Goal: Information Seeking & Learning: Check status

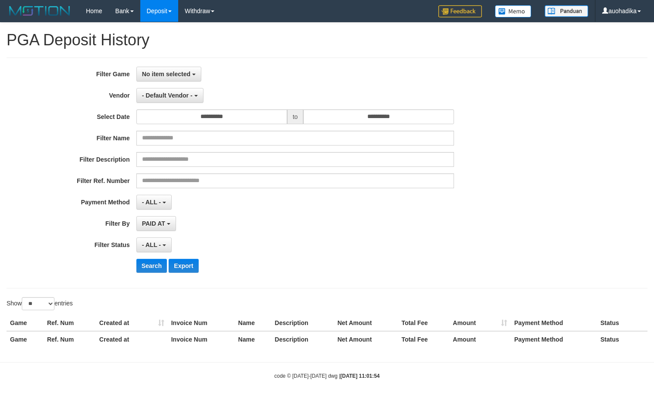
select select
select select "**"
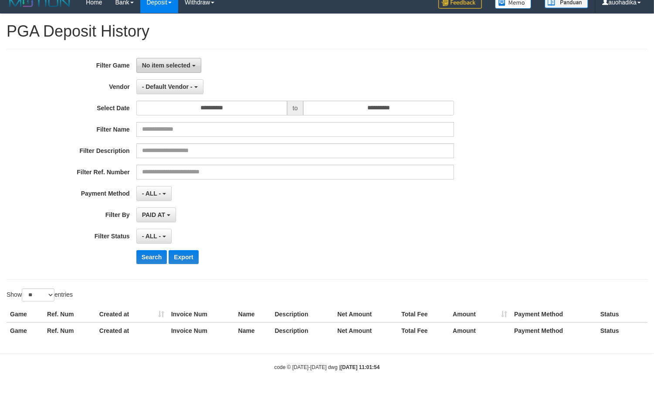
click at [195, 66] on button "No item selected" at bounding box center [168, 65] width 65 height 15
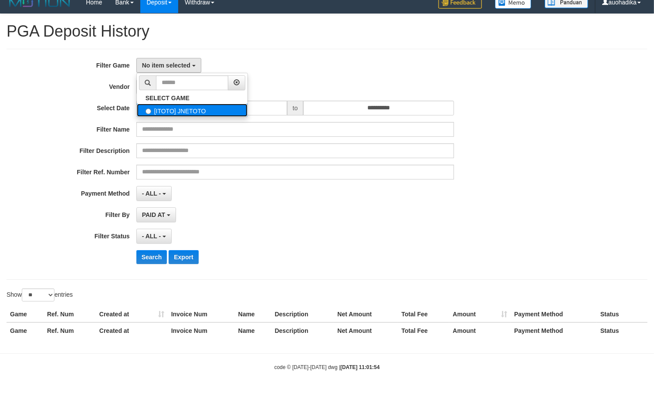
click at [197, 110] on label "[ITOTO] JNETOTO" at bounding box center [192, 110] width 111 height 13
select select "***"
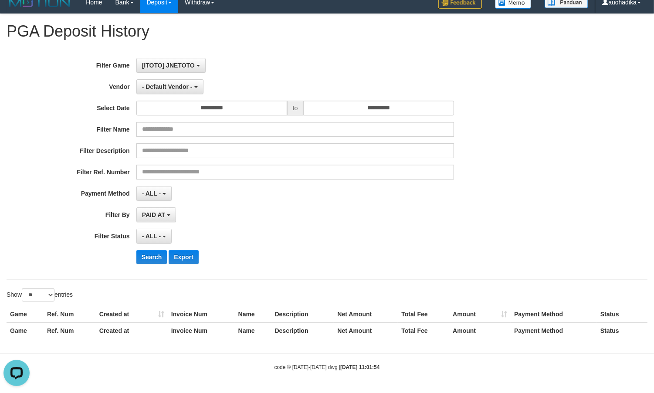
scroll to position [0, 0]
click at [179, 90] on button "- Default Vendor -" at bounding box center [169, 86] width 67 height 15
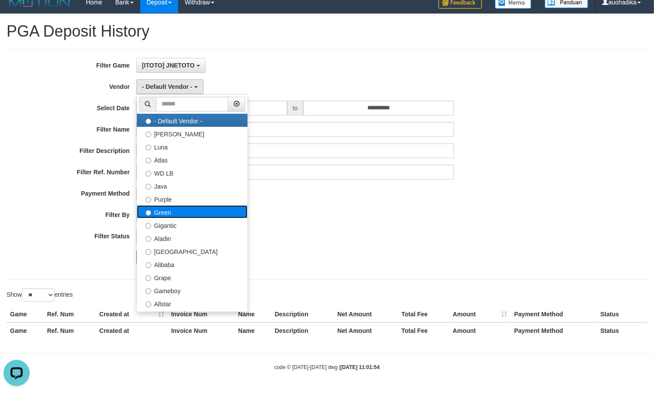
click at [186, 216] on label "Green" at bounding box center [192, 211] width 111 height 13
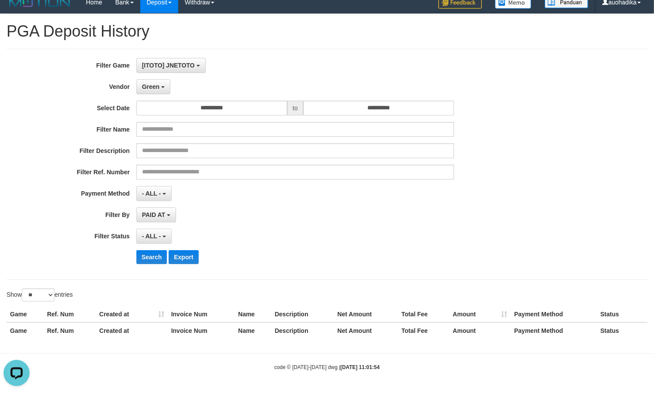
click at [153, 265] on div "**********" at bounding box center [272, 164] width 545 height 213
click at [150, 260] on button "Search" at bounding box center [151, 257] width 31 height 14
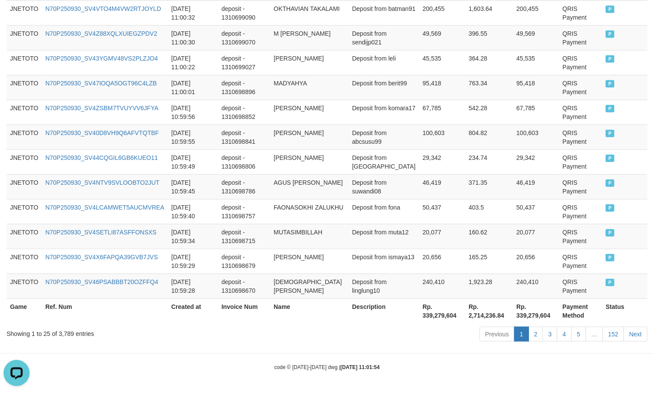
scroll to position [666, 0]
click at [62, 336] on div "Showing 1 to 25 of 3,789 entries" at bounding box center [136, 332] width 259 height 12
copy div "3,789"
click at [419, 321] on th "Rp. 339,279,604" at bounding box center [442, 311] width 46 height 25
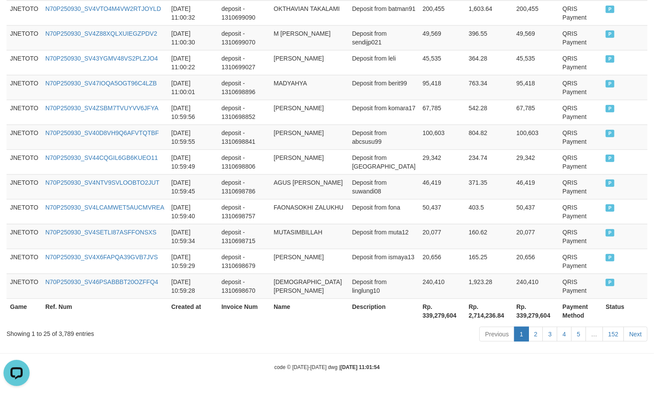
click at [423, 318] on th "Rp. 339,279,604" at bounding box center [442, 311] width 46 height 25
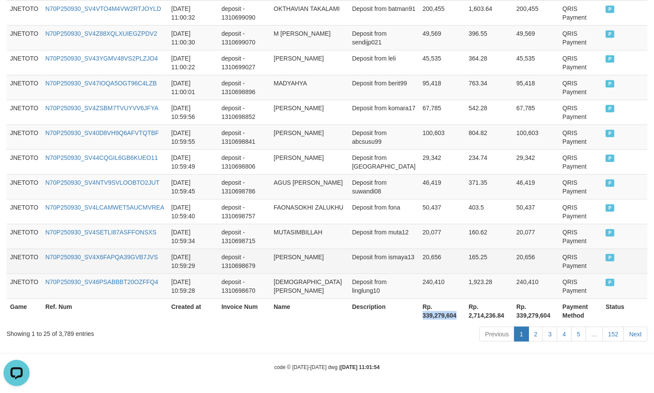
copy th "339,279,604"
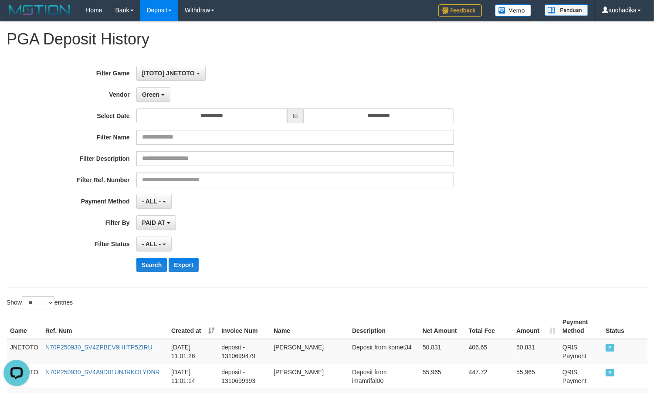
scroll to position [0, 0]
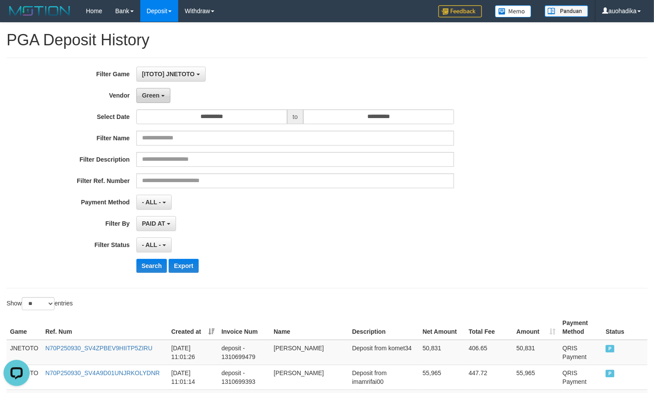
click at [138, 97] on button "Green" at bounding box center [153, 95] width 34 height 15
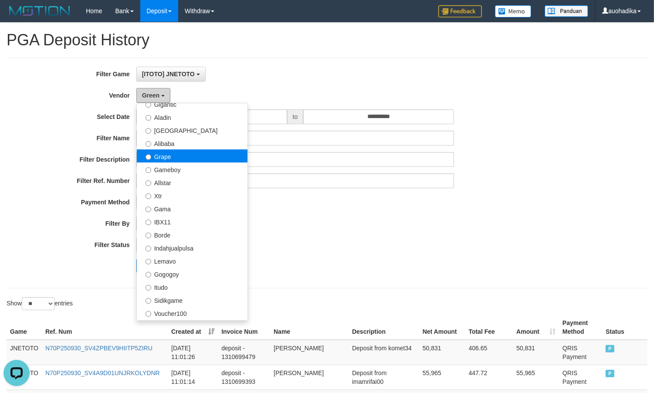
scroll to position [145, 0]
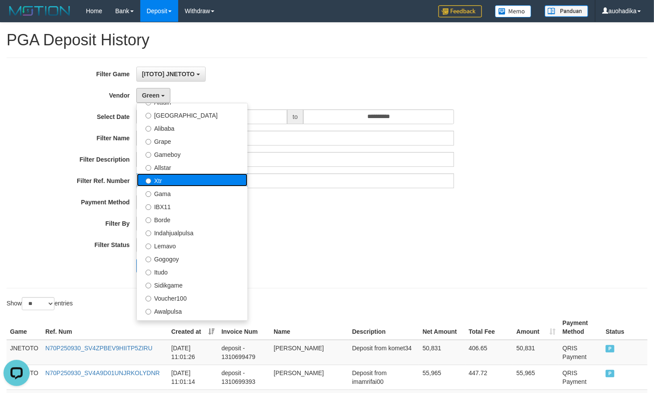
click at [195, 186] on label "Xtr" at bounding box center [192, 180] width 111 height 13
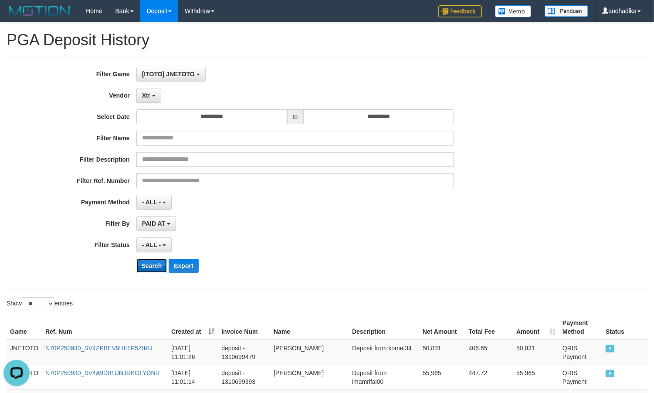
click at [148, 270] on button "Search" at bounding box center [151, 266] width 31 height 14
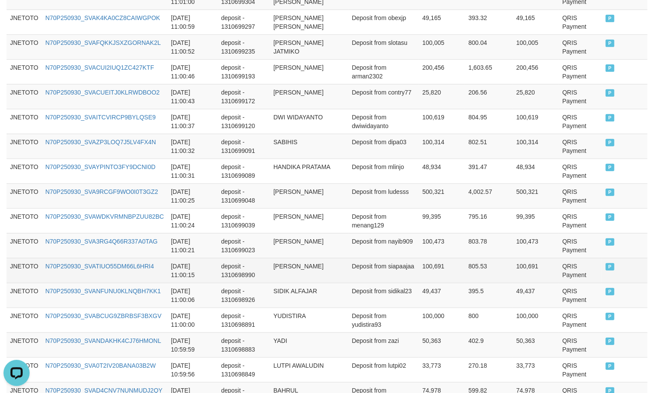
scroll to position [666, 0]
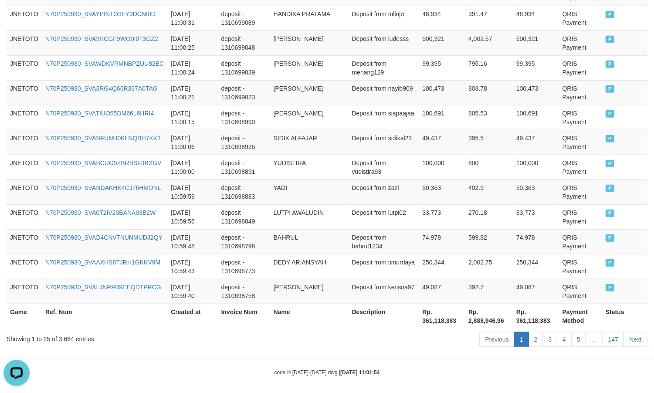
click at [65, 331] on div "Showing 1 to 25 of 3,664 entries" at bounding box center [136, 337] width 259 height 12
copy div "3,664"
click at [454, 321] on th "Rp. 361,118,383" at bounding box center [442, 316] width 46 height 25
click at [443, 318] on th "Rp. 361,118,383" at bounding box center [442, 316] width 46 height 25
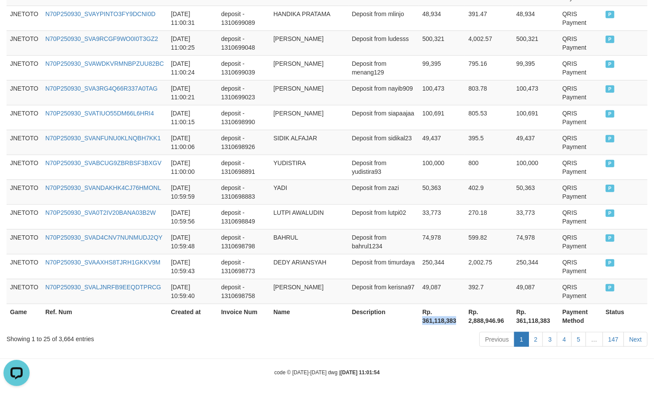
click at [443, 318] on th "Rp. 361,118,383" at bounding box center [442, 316] width 46 height 25
copy th "361,118,383"
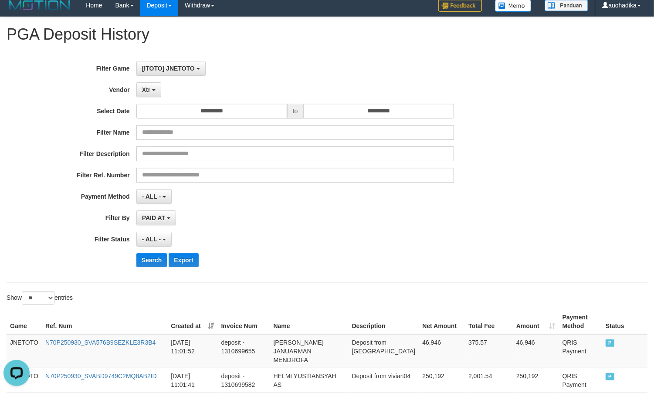
scroll to position [0, 0]
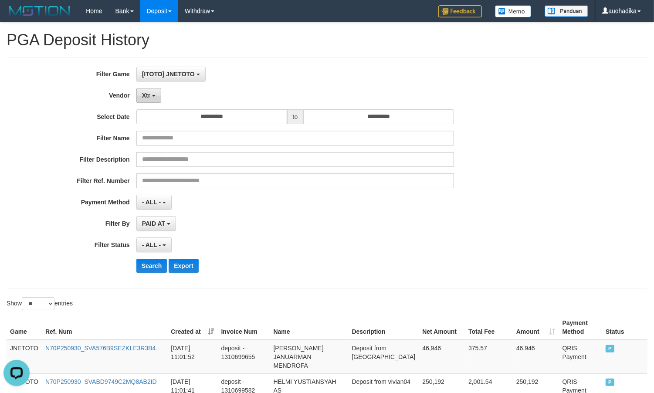
click at [154, 95] on b "button" at bounding box center [153, 96] width 3 height 2
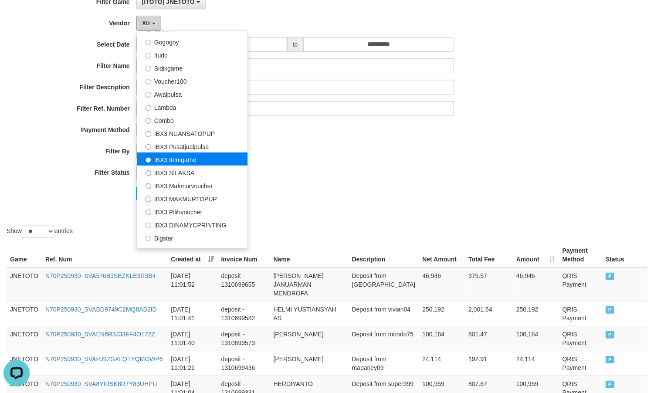
scroll to position [291, 0]
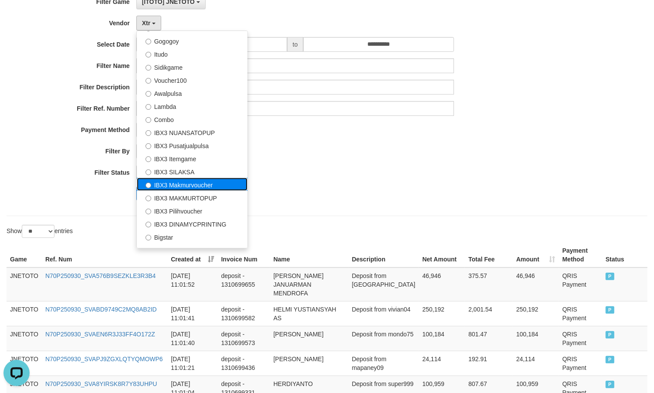
click at [216, 188] on label "IBX3 Makmurvoucher" at bounding box center [192, 184] width 111 height 13
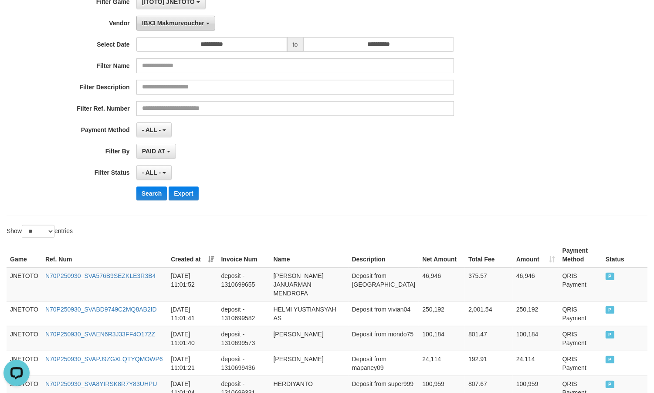
click at [188, 24] on span "IBX3 Makmurvoucher" at bounding box center [173, 23] width 62 height 7
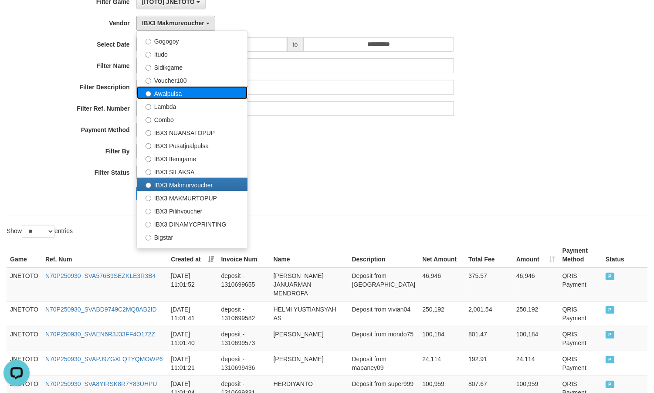
click at [188, 93] on label "Awalpulsa" at bounding box center [192, 92] width 111 height 13
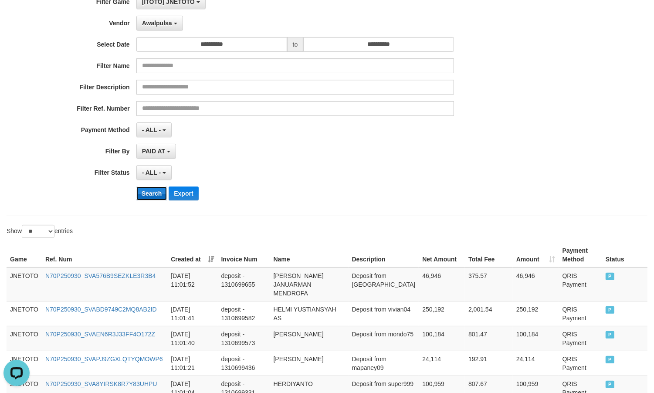
click at [154, 195] on button "Search" at bounding box center [151, 194] width 31 height 14
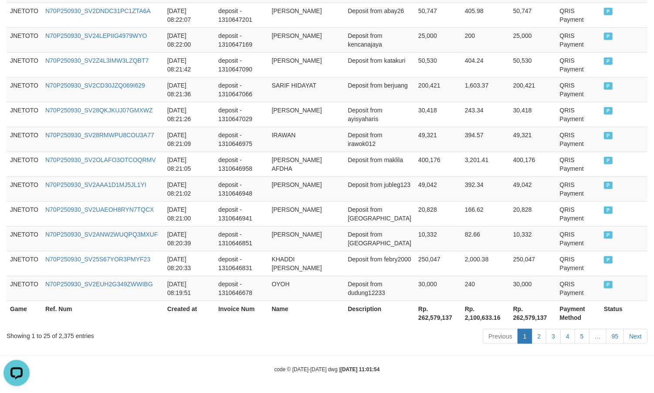
scroll to position [666, 0]
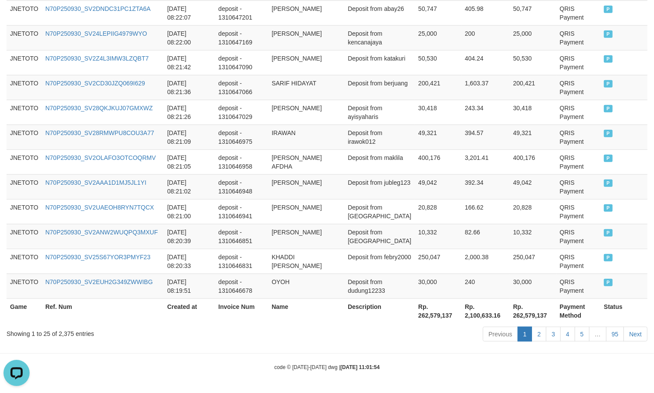
click at [432, 317] on th "Rp. 262,579,137" at bounding box center [438, 311] width 47 height 25
copy th "262,579,137"
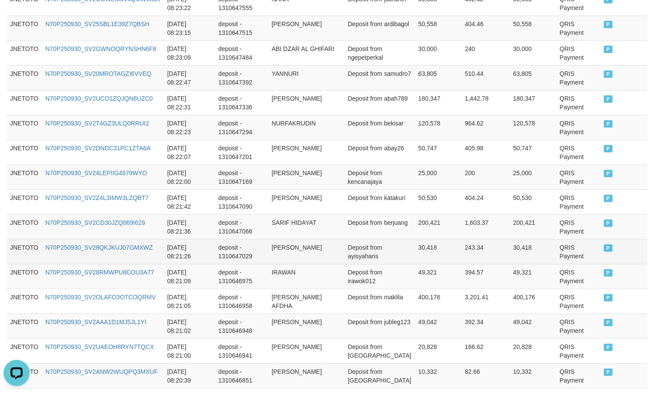
scroll to position [85, 0]
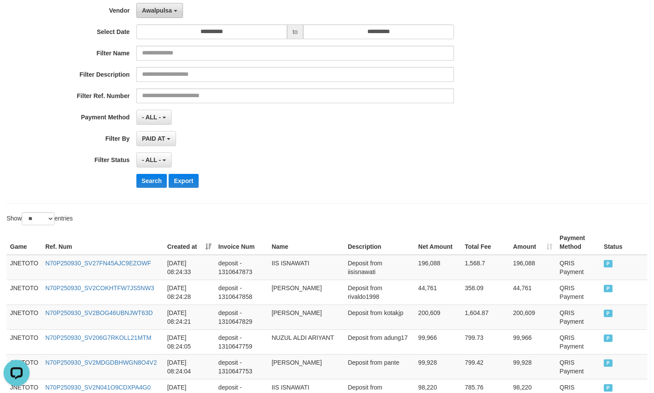
click at [156, 16] on button "Awalpulsa" at bounding box center [159, 10] width 47 height 15
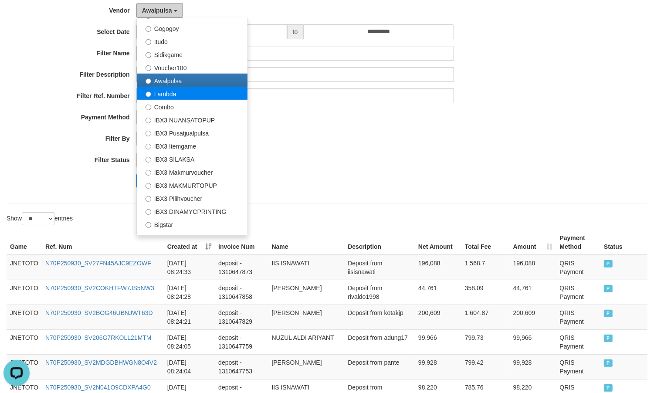
scroll to position [312, 0]
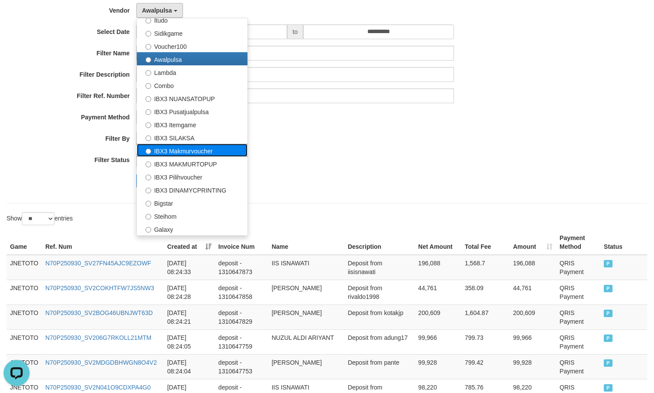
click at [202, 156] on label "IBX3 Makmurvoucher" at bounding box center [192, 150] width 111 height 13
select select "**********"
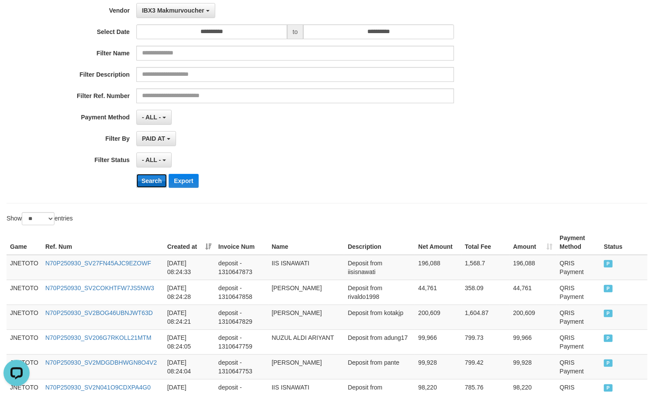
click at [152, 180] on button "Search" at bounding box center [151, 181] width 31 height 14
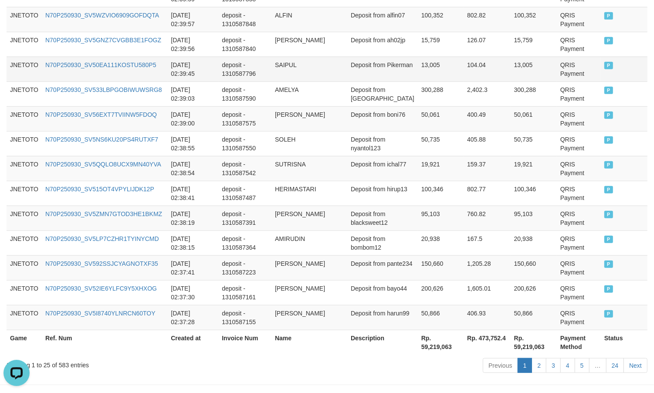
scroll to position [666, 0]
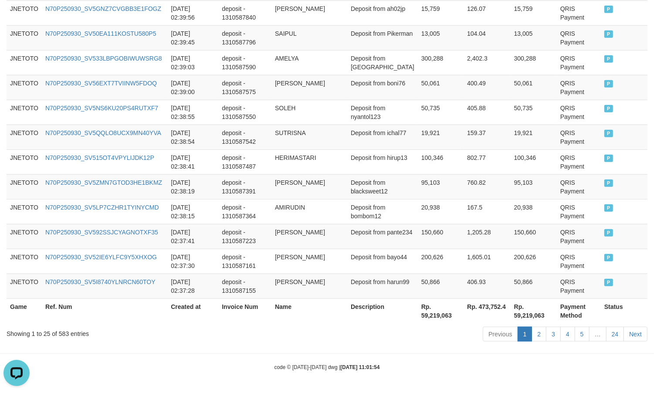
click at [435, 319] on th "Rp. 59,219,063" at bounding box center [441, 311] width 46 height 25
copy th "59,219,063"
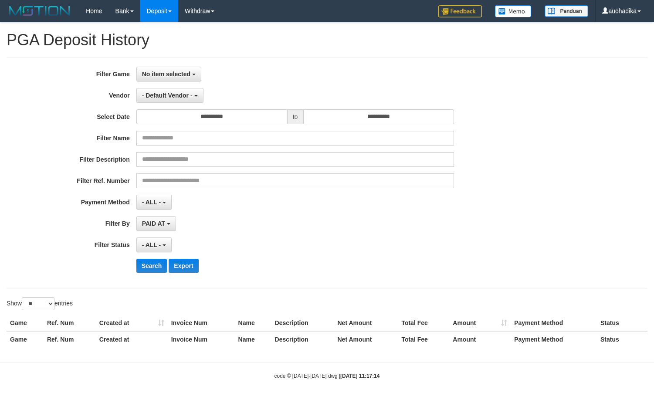
select select
select select "**"
click at [193, 73] on button "No item selected" at bounding box center [168, 74] width 65 height 15
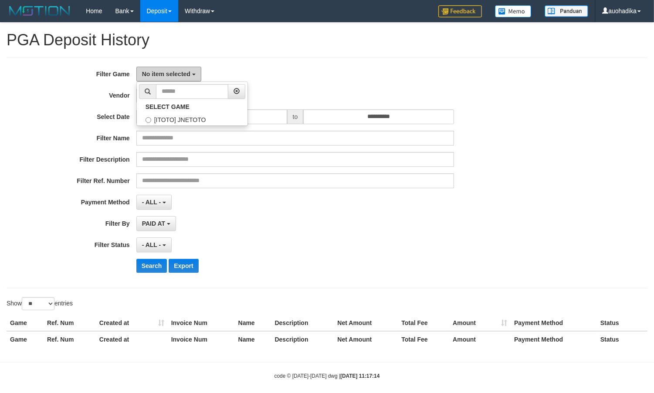
scroll to position [10, 0]
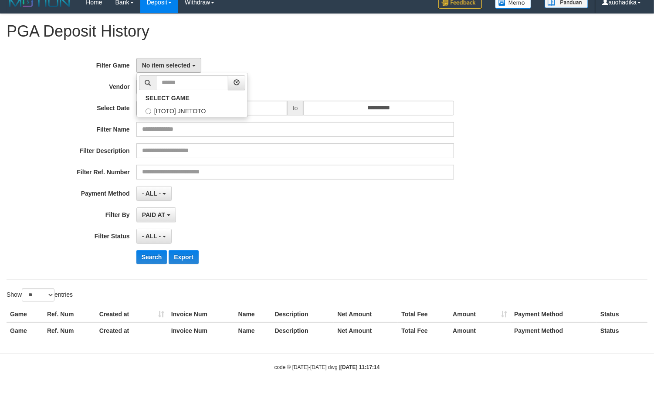
click at [190, 118] on div "**********" at bounding box center [272, 164] width 545 height 213
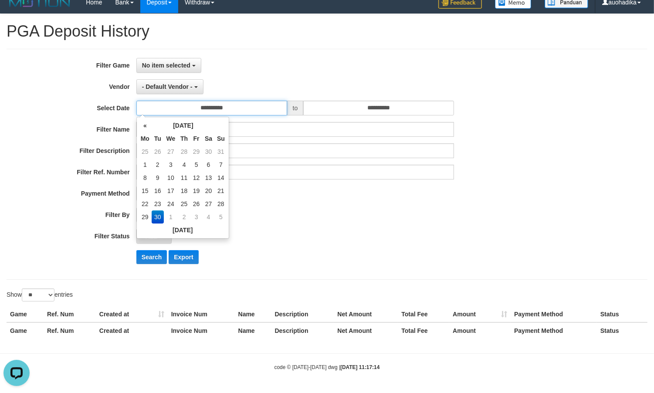
click at [187, 103] on input "**********" at bounding box center [211, 108] width 151 height 15
click at [173, 70] on button "No item selected" at bounding box center [168, 65] width 65 height 15
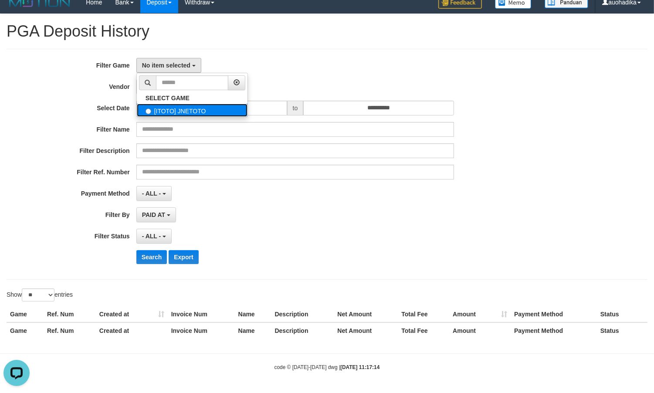
click at [171, 106] on label "[ITOTO] JNETOTO" at bounding box center [192, 110] width 111 height 13
select select "***"
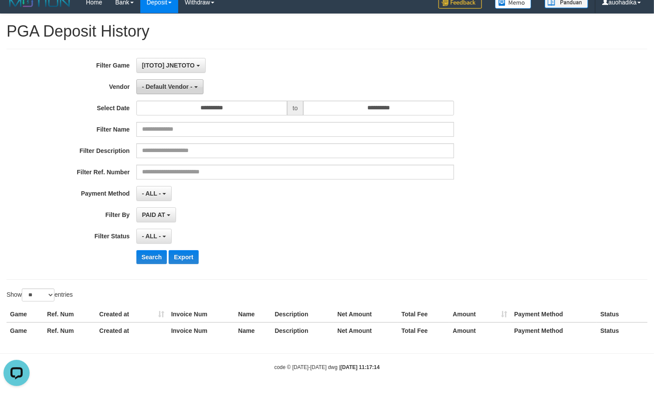
click at [171, 88] on span "- Default Vendor -" at bounding box center [167, 86] width 51 height 7
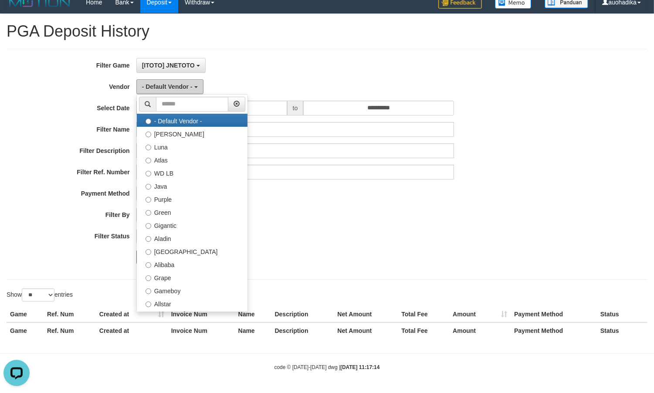
scroll to position [0, 0]
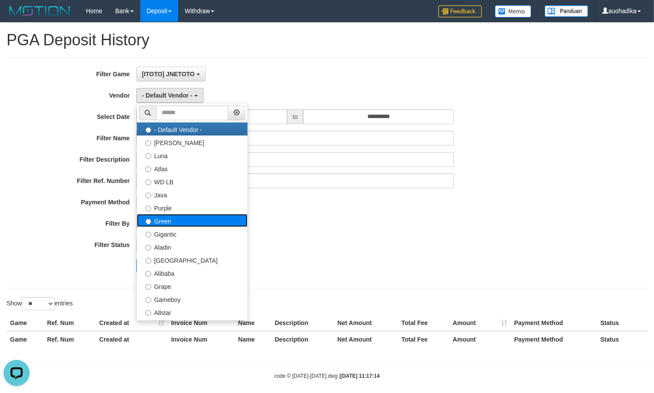
click at [174, 227] on label "Green" at bounding box center [192, 220] width 111 height 13
select select "**********"
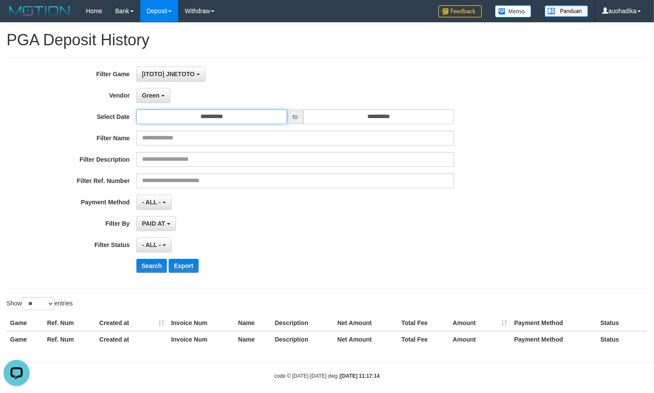
click at [233, 123] on input "**********" at bounding box center [211, 116] width 151 height 15
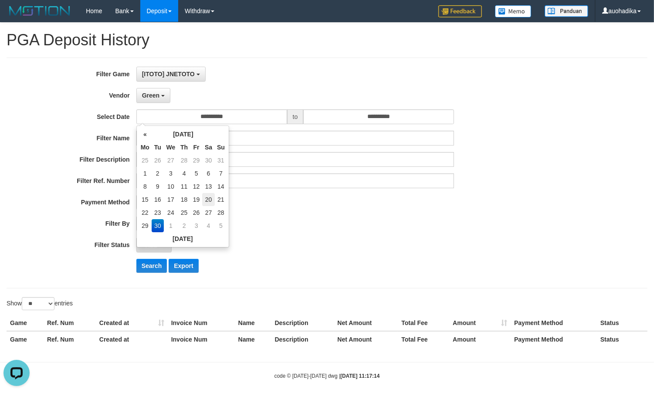
click at [209, 199] on td "20" at bounding box center [208, 199] width 13 height 13
type input "**********"
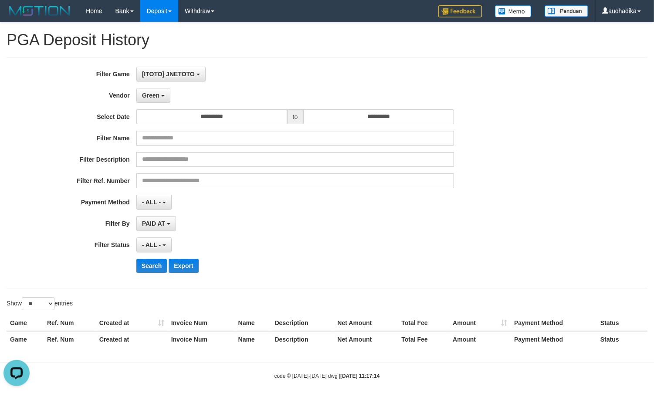
drag, startPoint x: 304, startPoint y: 198, endPoint x: 285, endPoint y: 188, distance: 22.2
click at [302, 198] on div "- ALL - SELECT ALL - ALL - SELECT PAYMENT METHOD Mandiri BNI OVO CIMB BRI MAYBA…" at bounding box center [295, 202] width 318 height 15
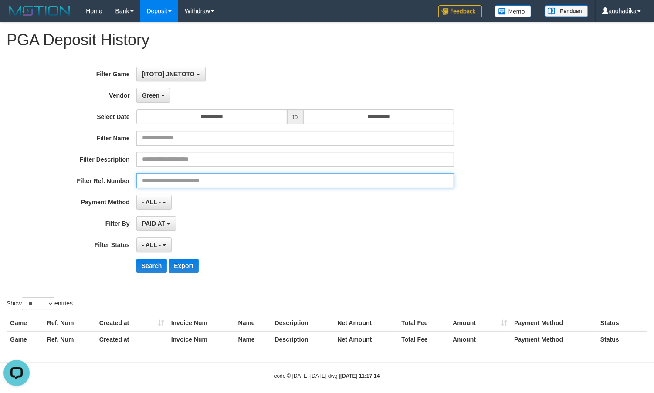
click at [280, 186] on input "text" at bounding box center [295, 181] width 318 height 15
paste input "**********"
type input "**********"
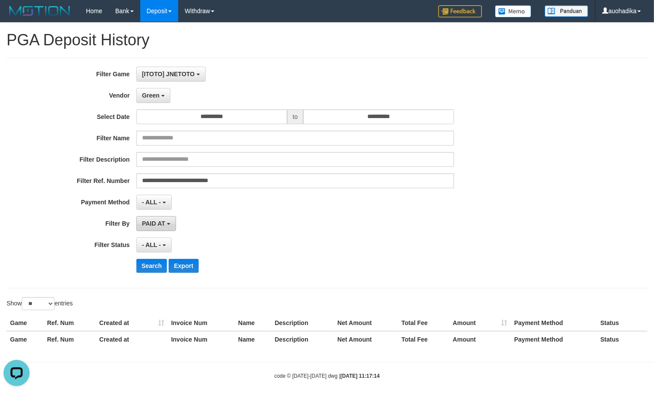
click at [160, 225] on span "PAID AT" at bounding box center [153, 223] width 23 height 7
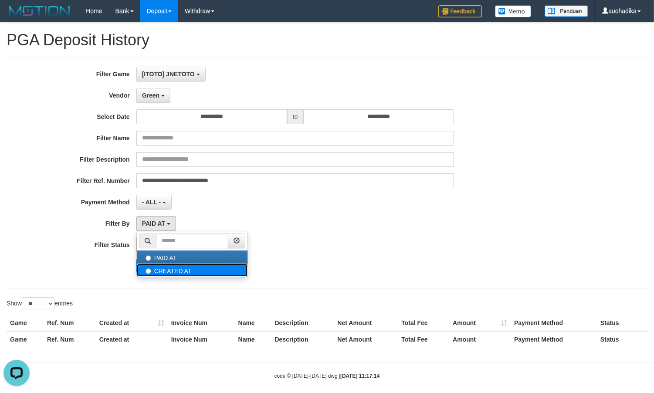
click at [168, 269] on label "CREATED AT" at bounding box center [192, 270] width 111 height 13
select select "*"
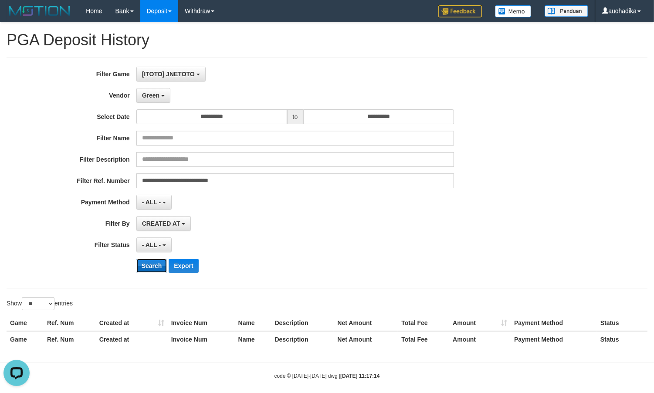
click at [149, 265] on button "Search" at bounding box center [151, 266] width 31 height 14
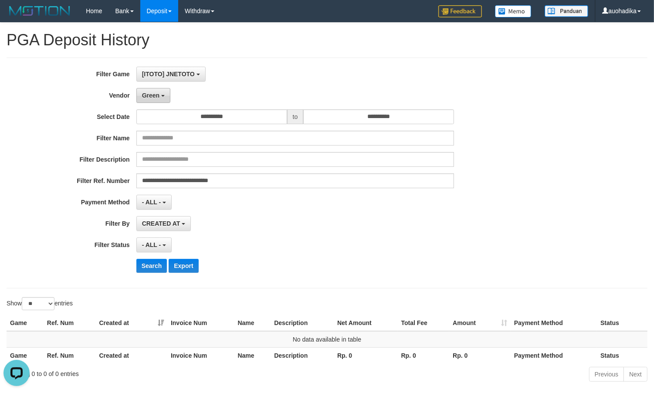
click at [148, 93] on span "Green" at bounding box center [150, 95] width 17 height 7
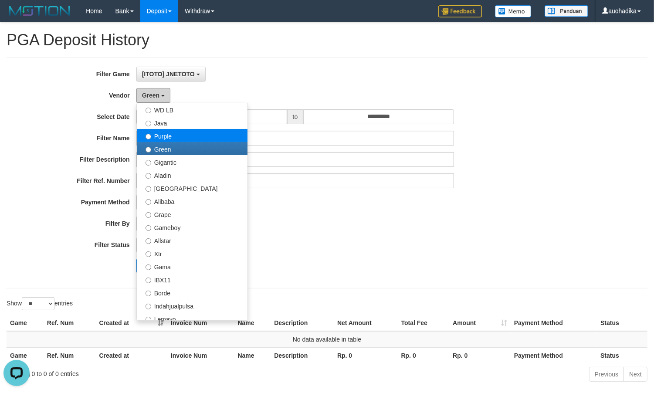
scroll to position [72, 0]
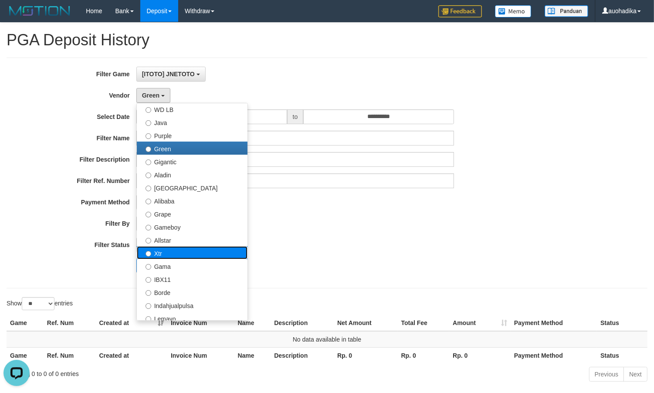
click at [173, 256] on label "Xtr" at bounding box center [192, 252] width 111 height 13
select select "**********"
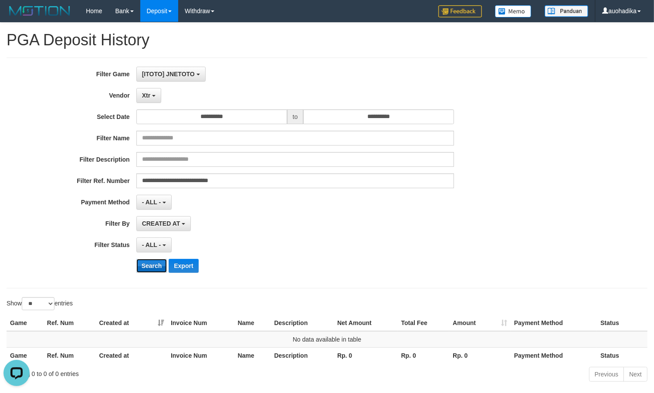
click at [147, 268] on button "Search" at bounding box center [151, 266] width 31 height 14
